Goal: Navigation & Orientation: Find specific page/section

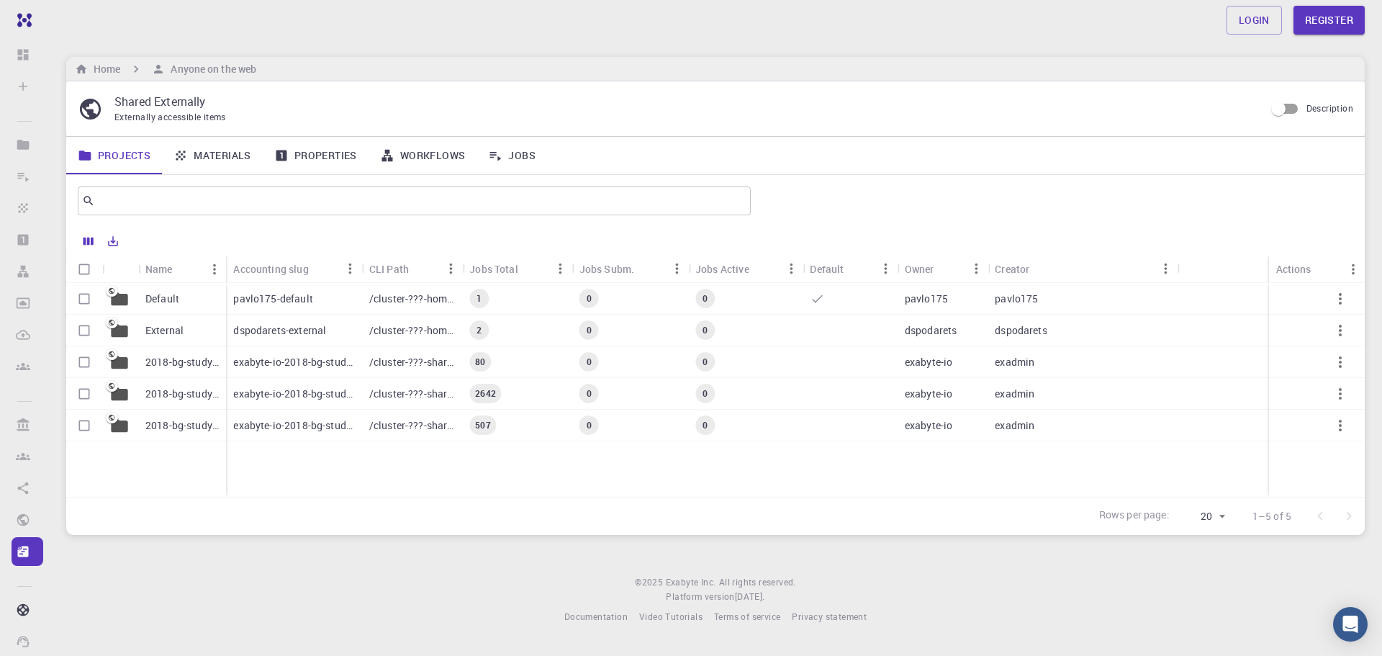
click at [328, 150] on link "Properties" at bounding box center [316, 155] width 106 height 37
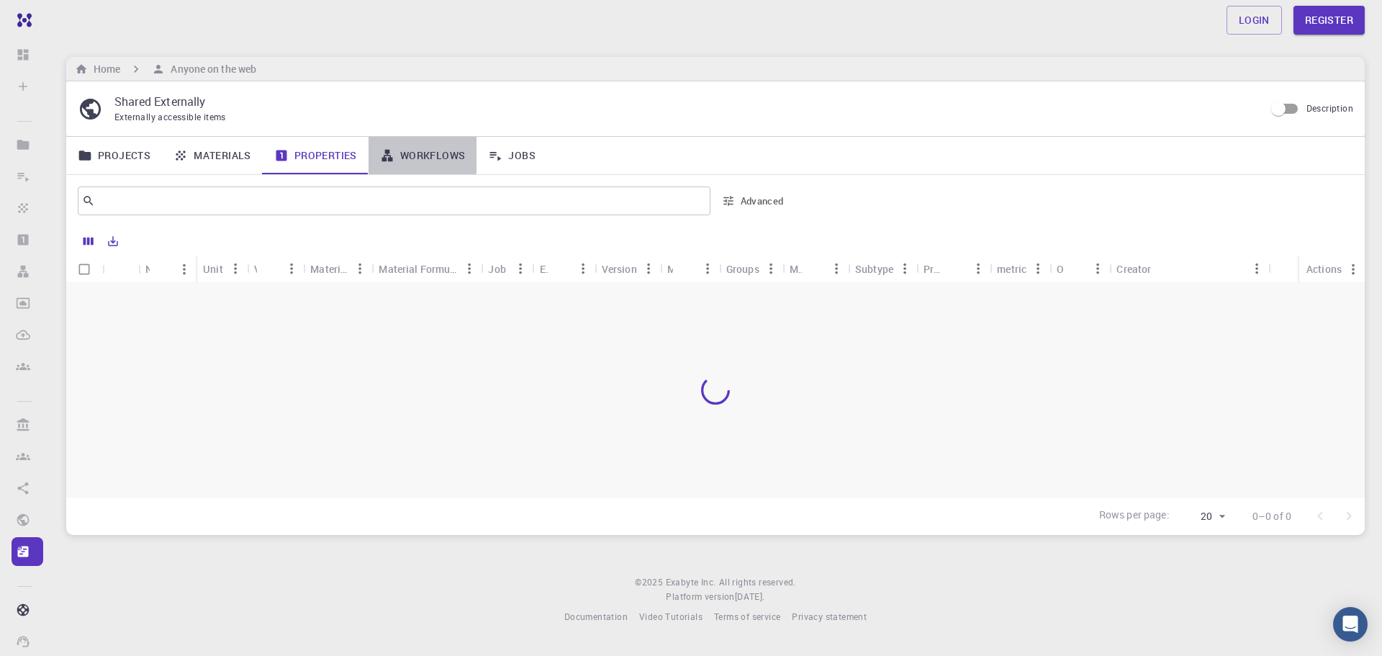
click at [433, 163] on link "Workflows" at bounding box center [423, 155] width 109 height 37
